Goal: Information Seeking & Learning: Find specific fact

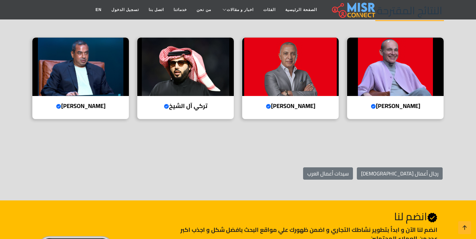
scroll to position [839, 0]
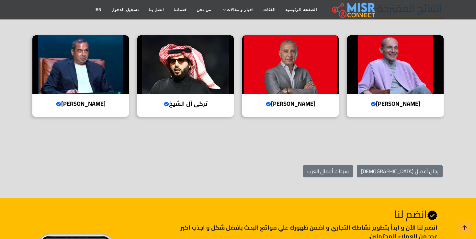
click at [370, 84] on img at bounding box center [395, 64] width 96 height 58
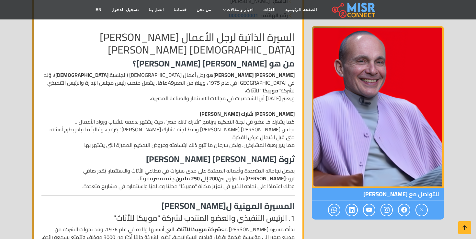
scroll to position [138, 0]
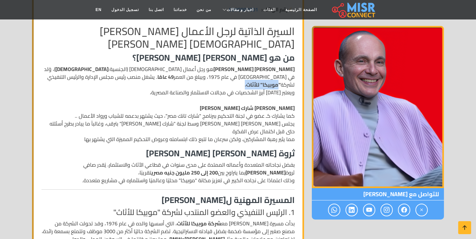
drag, startPoint x: 169, startPoint y: 78, endPoint x: 133, endPoint y: 76, distance: 35.6
click at [133, 76] on p "[PERSON_NAME] [PERSON_NAME] هو رجل أعمال [DEMOGRAPHIC_DATA] (الجنسية: [DEMOGRAP…" at bounding box center [167, 104] width 253 height 78
copy p "موبيكا" للأثاث ،"
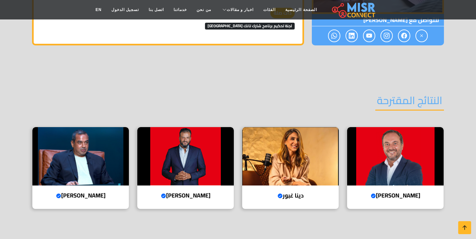
scroll to position [843, 0]
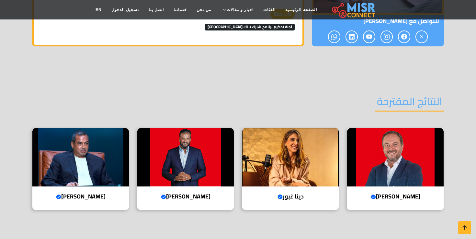
click at [383, 145] on img at bounding box center [395, 157] width 96 height 58
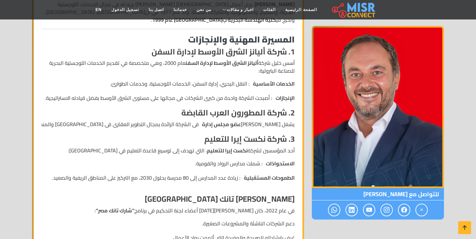
scroll to position [202, 0]
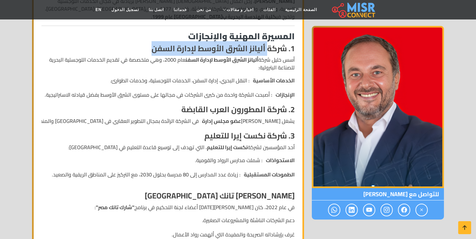
drag, startPoint x: 266, startPoint y: 48, endPoint x: 154, endPoint y: 47, distance: 112.0
click at [154, 47] on strong "1. شركة أليانز الشرق الأوسط لإدارة السفن" at bounding box center [223, 48] width 143 height 15
copy strong "أليانز الشرق الأوسط لإدارة السفن"
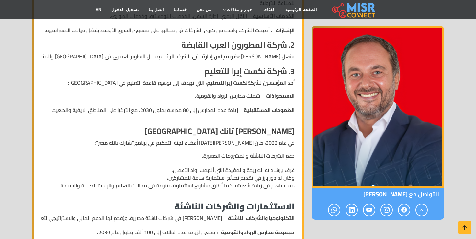
scroll to position [270, 0]
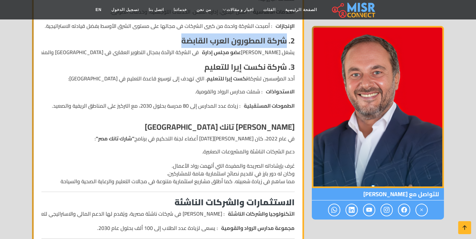
drag, startPoint x: 286, startPoint y: 41, endPoint x: 182, endPoint y: 39, distance: 104.0
click at [182, 39] on strong "2. شركة المطورون العرب القابضة" at bounding box center [237, 40] width 113 height 15
copy strong "شركة المطورون العرب القابضة"
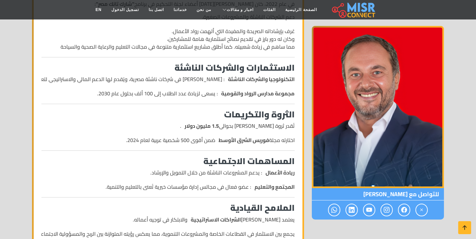
scroll to position [405, 0]
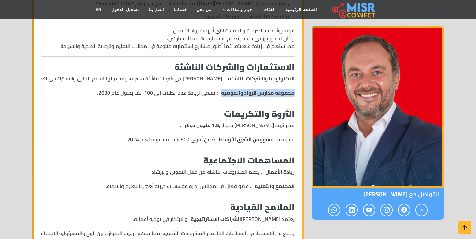
drag, startPoint x: 293, startPoint y: 91, endPoint x: 222, endPoint y: 89, distance: 71.3
click at [222, 89] on strong "مجموعة مدارس الرواد والقومية" at bounding box center [257, 93] width 73 height 8
copy strong "مجموعة مدارس الرواد والقومية"
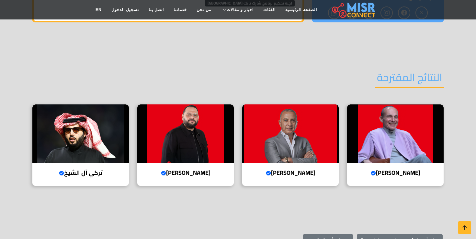
scroll to position [932, 0]
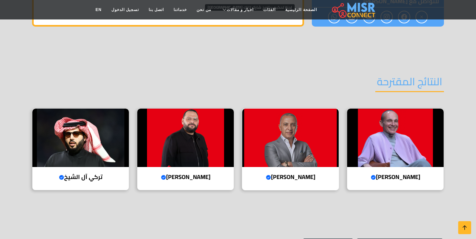
click at [261, 150] on img at bounding box center [290, 137] width 96 height 58
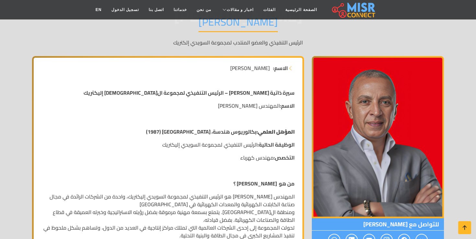
scroll to position [92, 0]
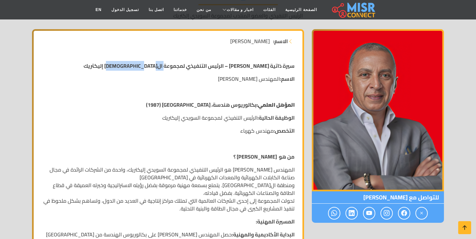
drag, startPoint x: 169, startPoint y: 64, endPoint x: 125, endPoint y: 64, distance: 43.4
click at [125, 64] on p "سيرة ذاتية أحمد السويدي – الرئيس التنفيذي لمجموعة السويدي إليكتريك" at bounding box center [167, 66] width 253 height 8
copy strong "السويدي إليكتريك"
